Goal: Information Seeking & Learning: Learn about a topic

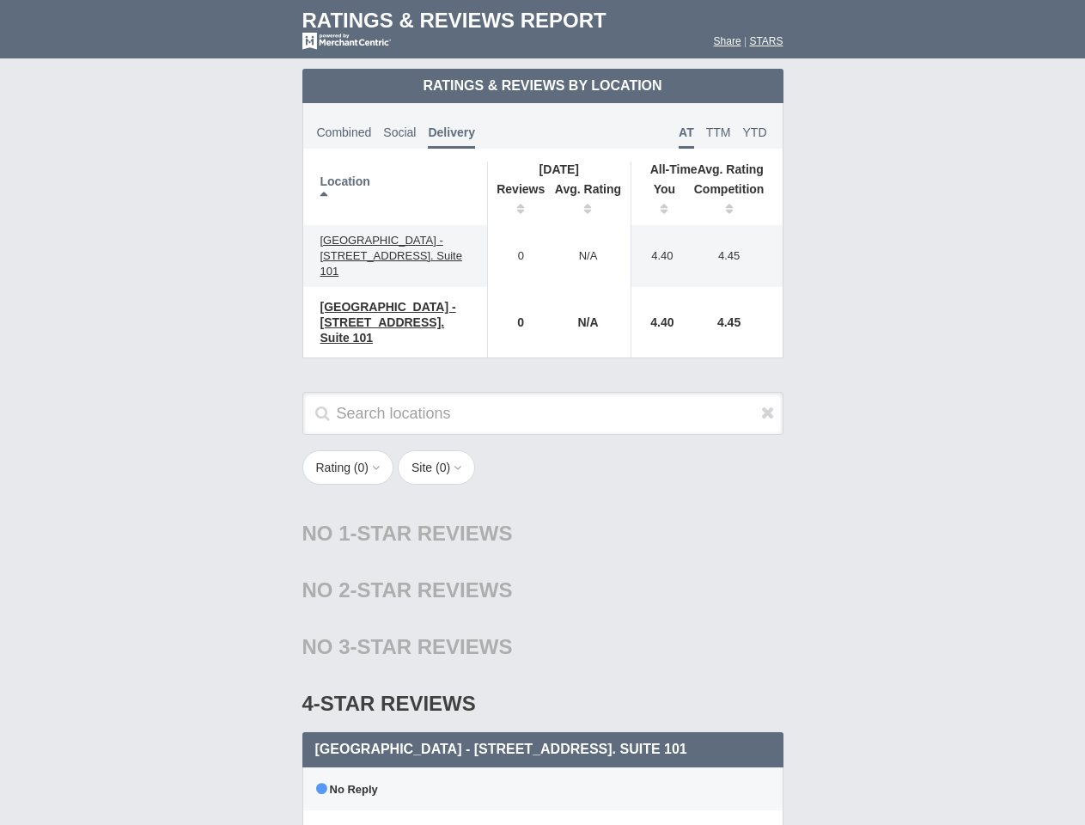
scroll to position [847, 0]
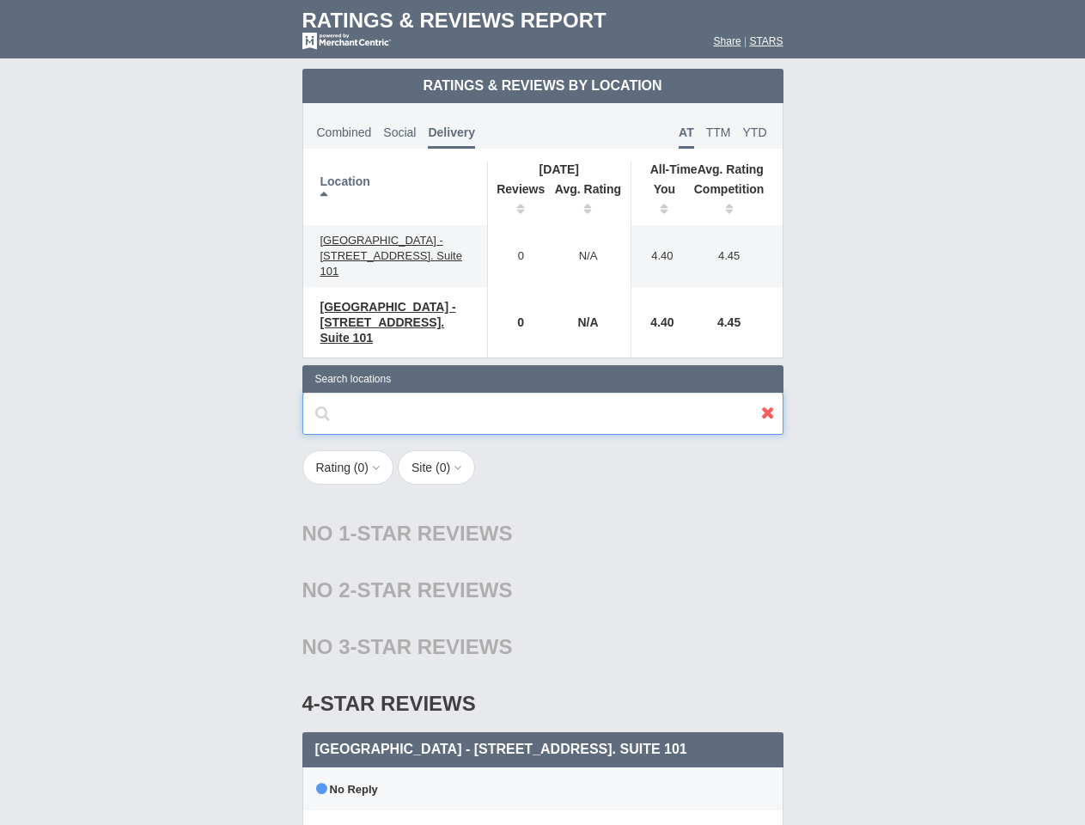
click at [542, 412] on input "text" at bounding box center [542, 413] width 481 height 43
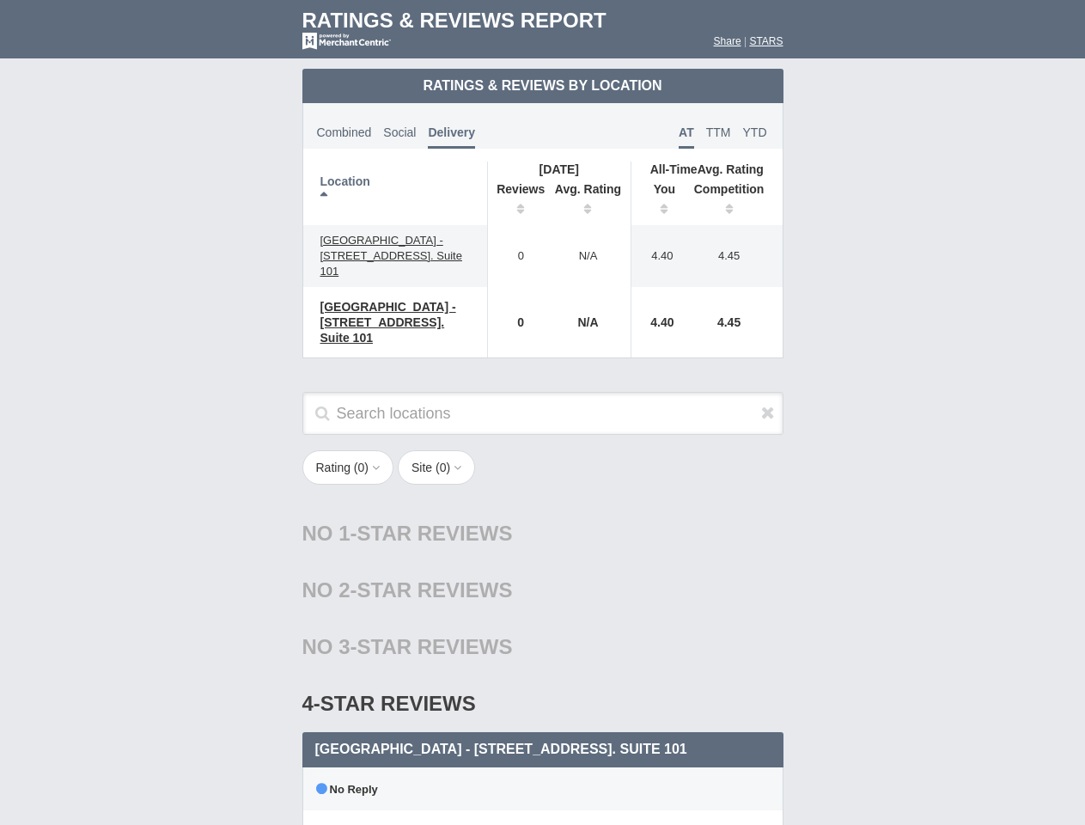
click at [395, 193] on th "Location" at bounding box center [395, 194] width 185 height 64
click at [516, 201] on th "Reviews" at bounding box center [516, 201] width 58 height 48
click at [589, 201] on th "Avg. Rating" at bounding box center [589, 201] width 86 height 48
click at [658, 201] on th "You" at bounding box center [658, 201] width 53 height 48
click at [734, 201] on th "Competition" at bounding box center [734, 201] width 98 height 48
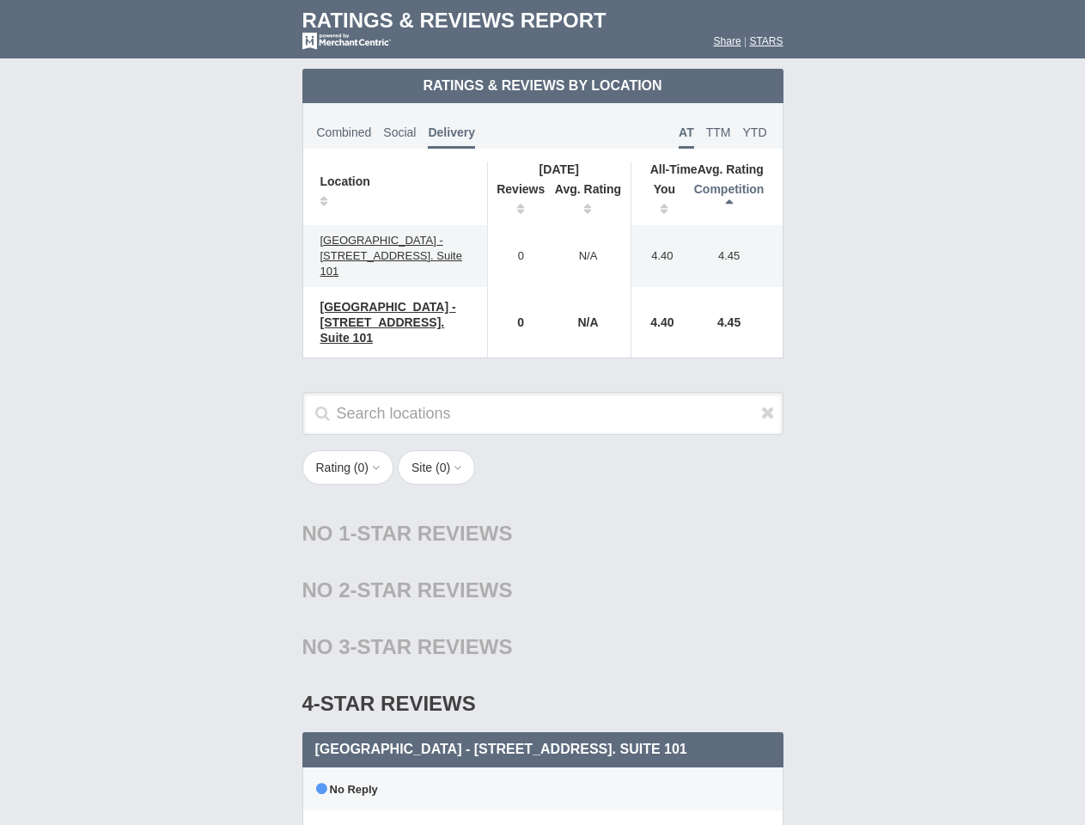
click at [543, 594] on div "No 2-Star Reviews 2 star" at bounding box center [542, 590] width 481 height 57
click at [768, 404] on icon at bounding box center [768, 412] width 14 height 17
click at [350, 452] on button "Rating ( 0 )" at bounding box center [348, 467] width 92 height 34
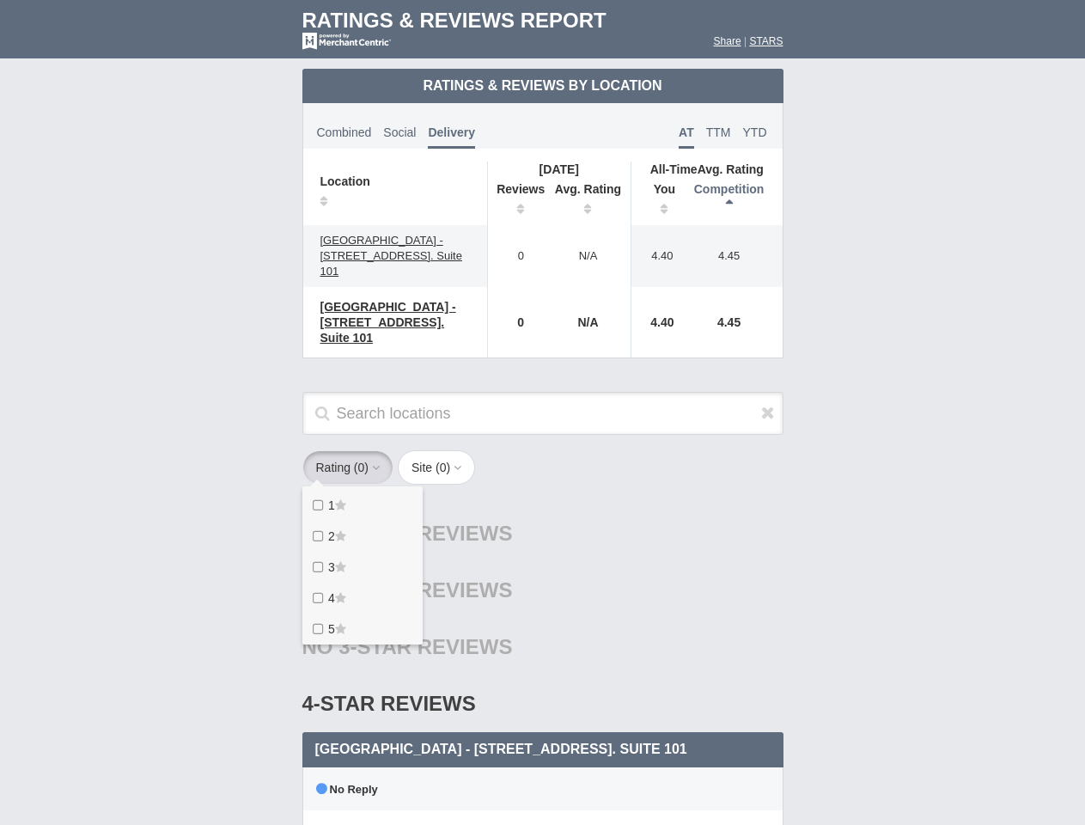
click at [442, 452] on button "Site ( 0 )" at bounding box center [436, 467] width 77 height 34
